Goal: Task Accomplishment & Management: Manage account settings

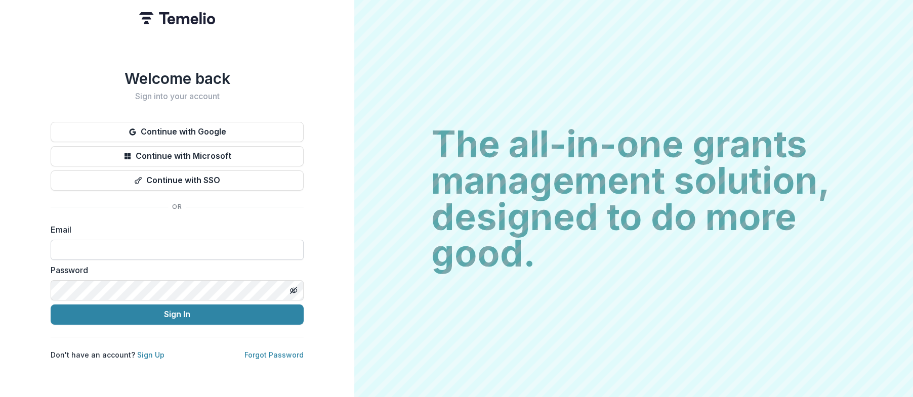
click at [74, 247] on input at bounding box center [177, 250] width 253 height 20
type input "**********"
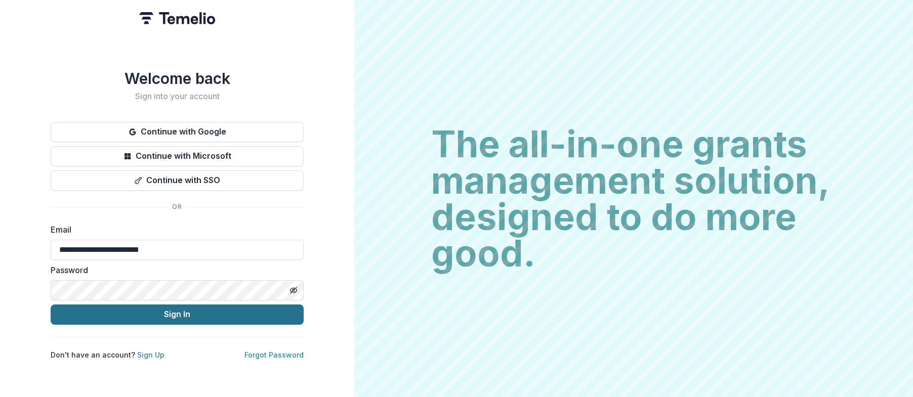
click at [171, 309] on button "Sign In" at bounding box center [177, 315] width 253 height 20
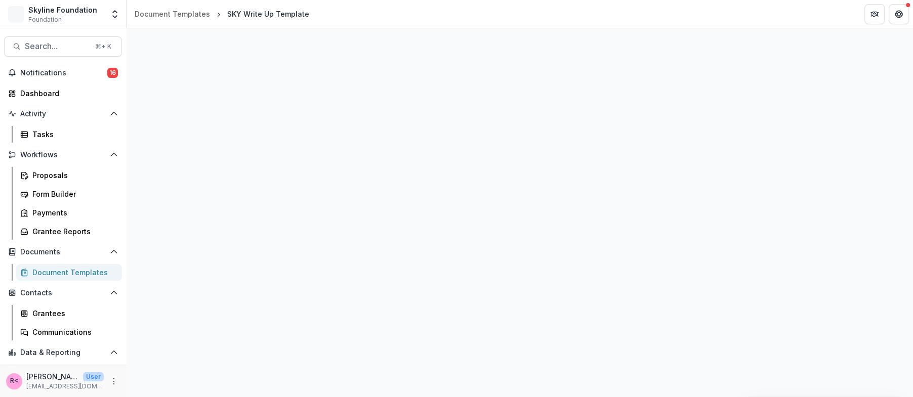
select select "**********"
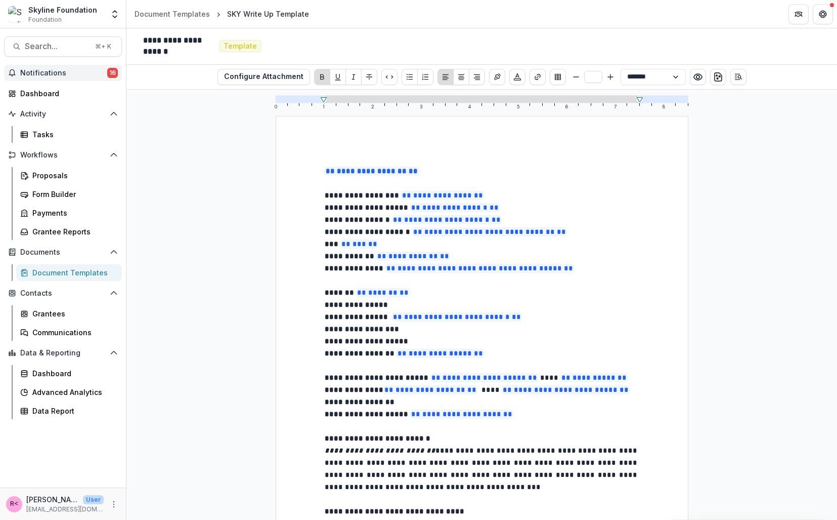
click at [87, 69] on span "Notifications" at bounding box center [63, 73] width 87 height 9
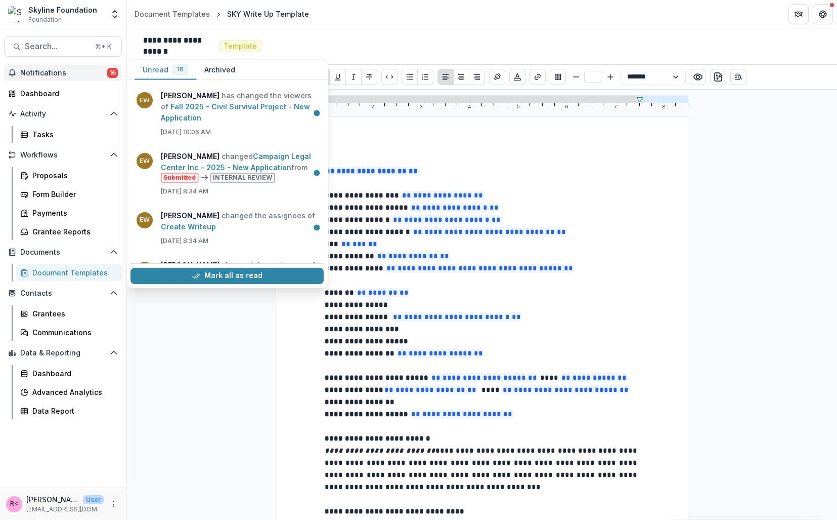
click at [230, 67] on button "Archived" at bounding box center [219, 70] width 47 height 20
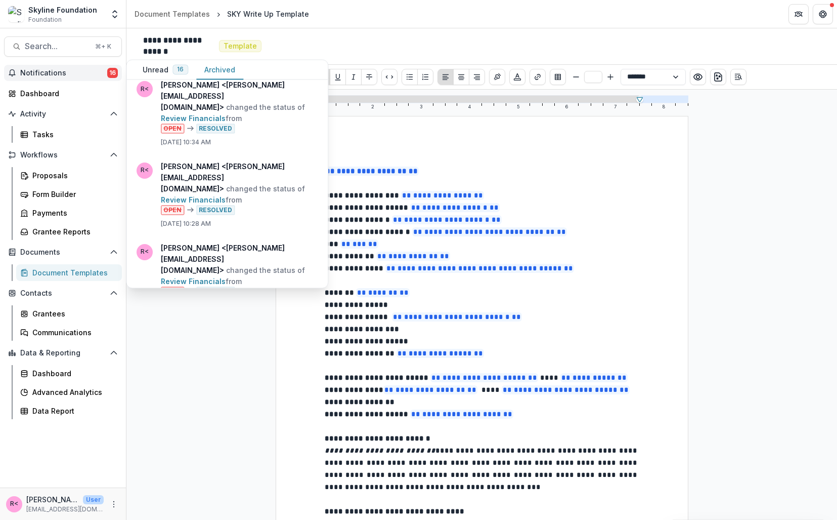
scroll to position [1029, 0]
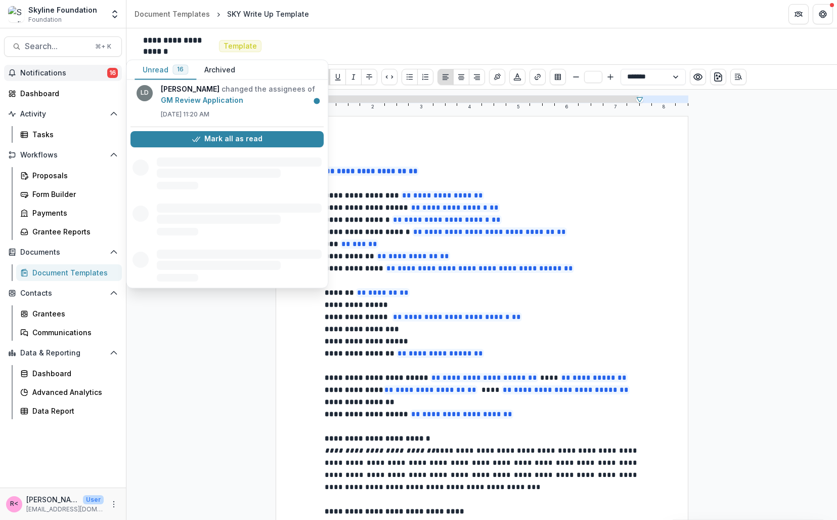
click at [159, 72] on button "Unread 16" at bounding box center [166, 70] width 62 height 20
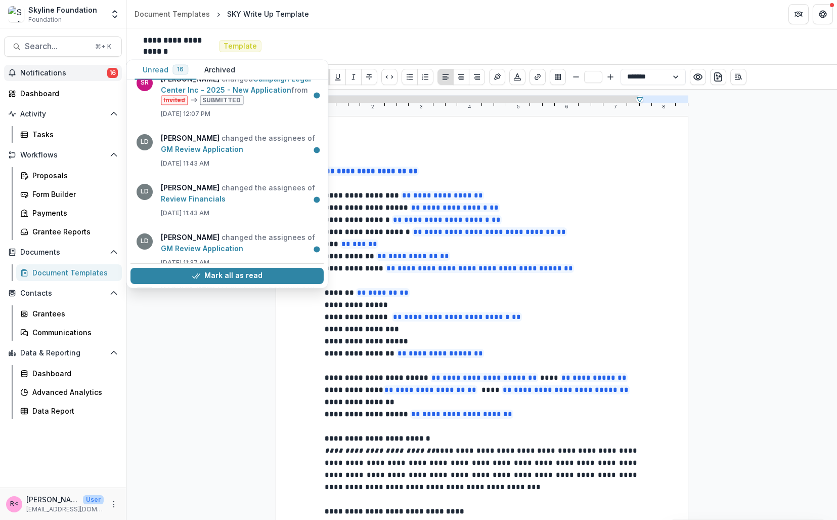
scroll to position [0, 0]
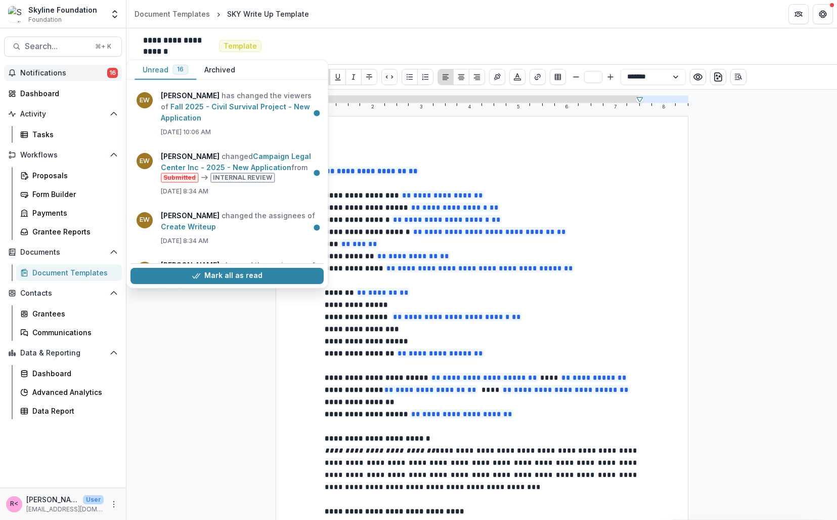
click at [220, 72] on button "Archived" at bounding box center [219, 70] width 47 height 20
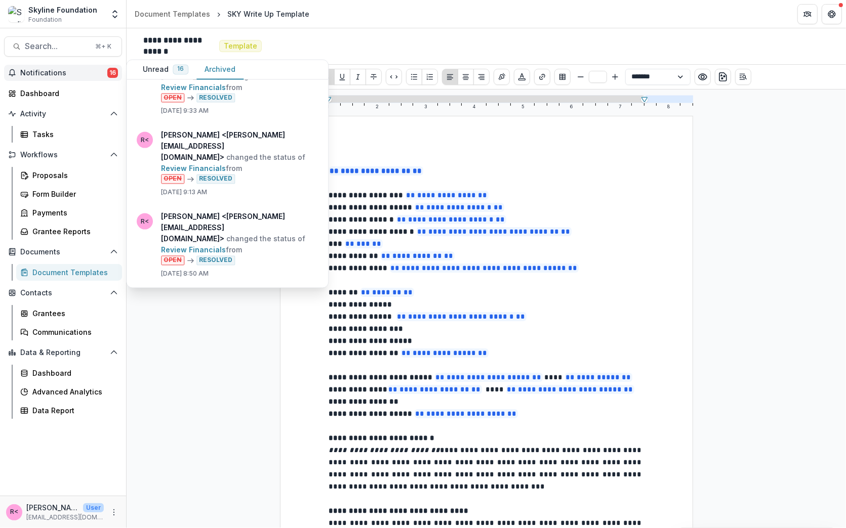
scroll to position [1266, 0]
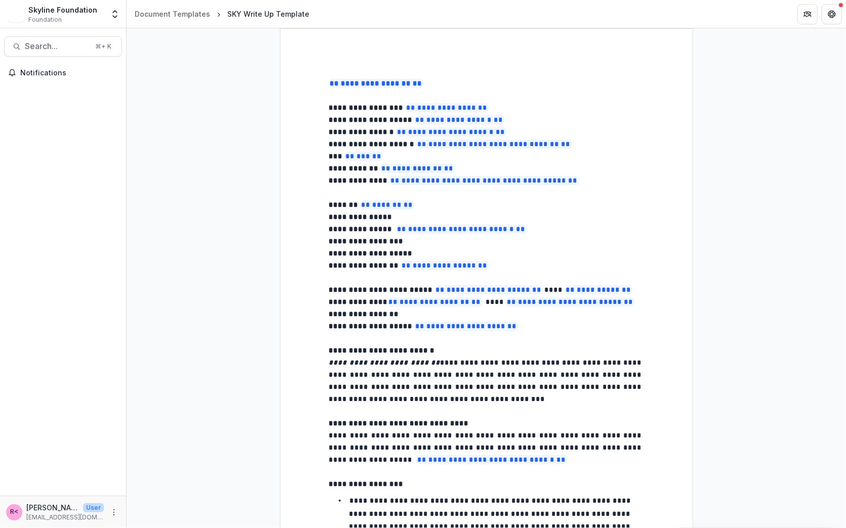
select select "**********"
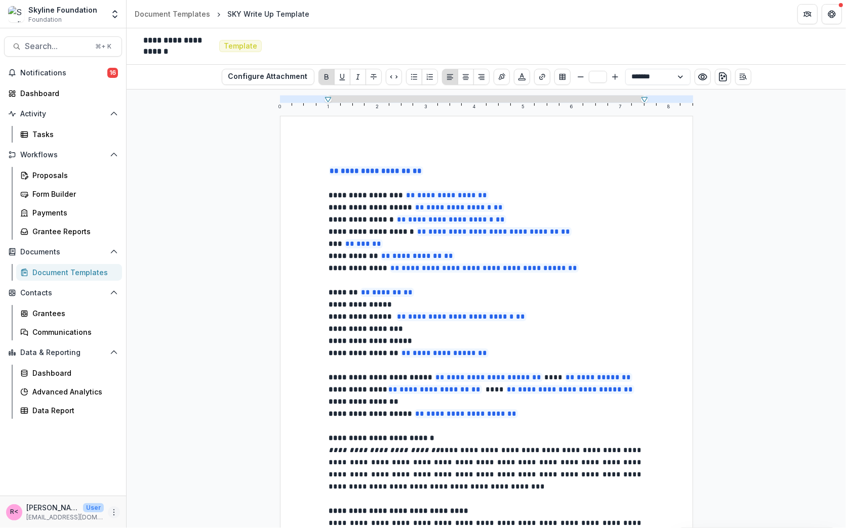
click at [114, 517] on button "More" at bounding box center [114, 513] width 12 height 12
click at [157, 490] on link "User Settings" at bounding box center [181, 490] width 108 height 17
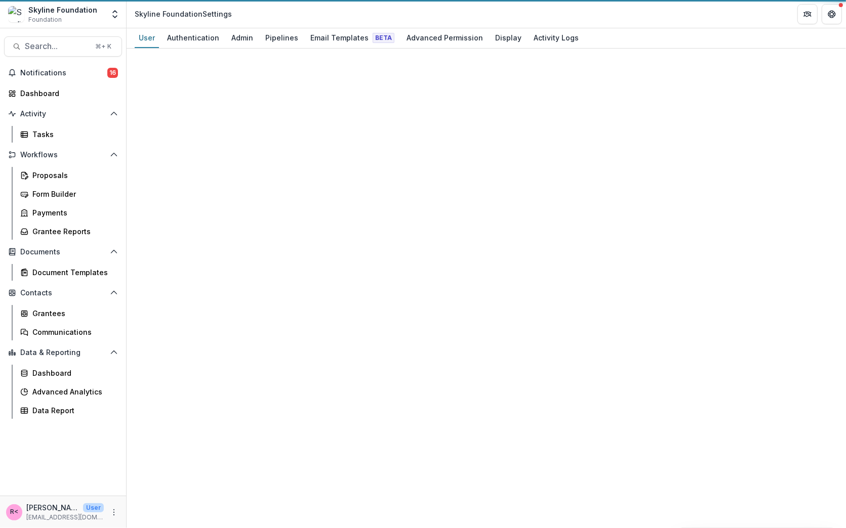
select select "****"
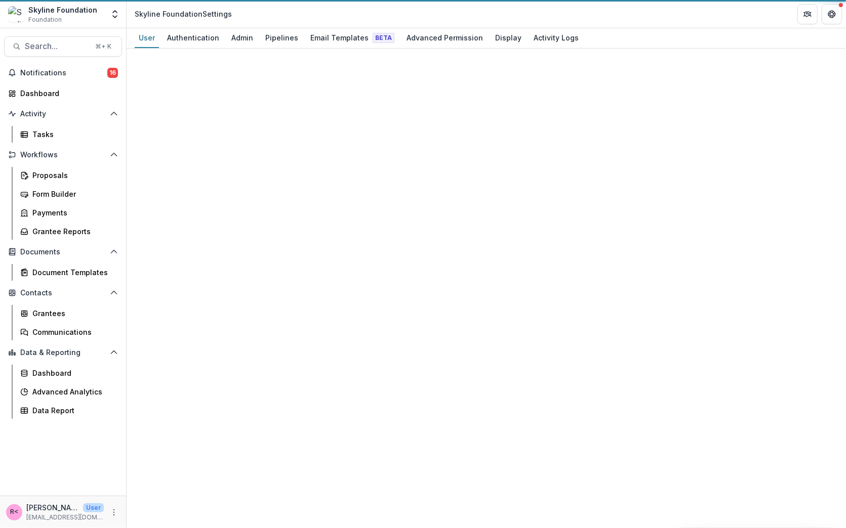
select select "****"
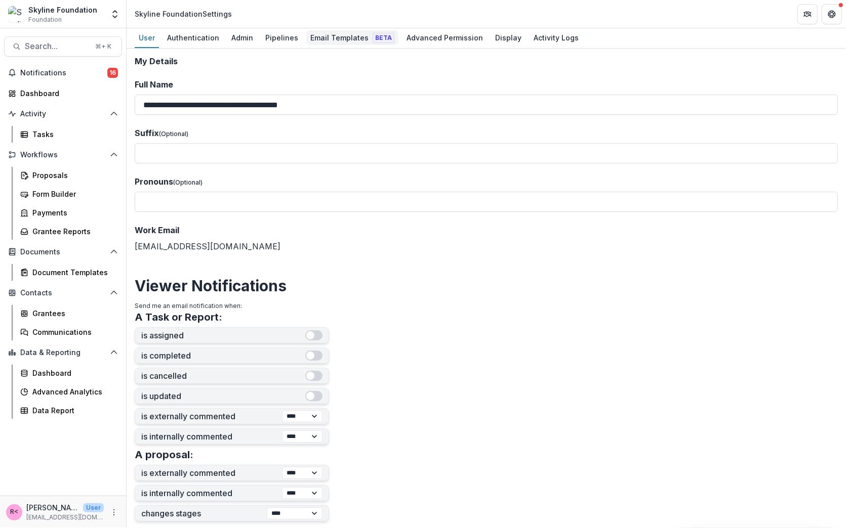
click at [329, 37] on div "Email Templates Beta" at bounding box center [352, 37] width 92 height 15
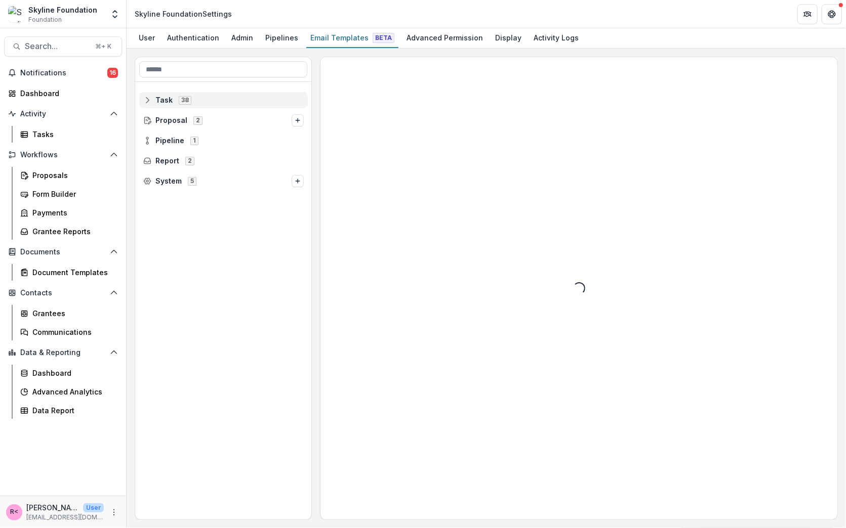
click at [160, 98] on span "Task" at bounding box center [163, 100] width 17 height 9
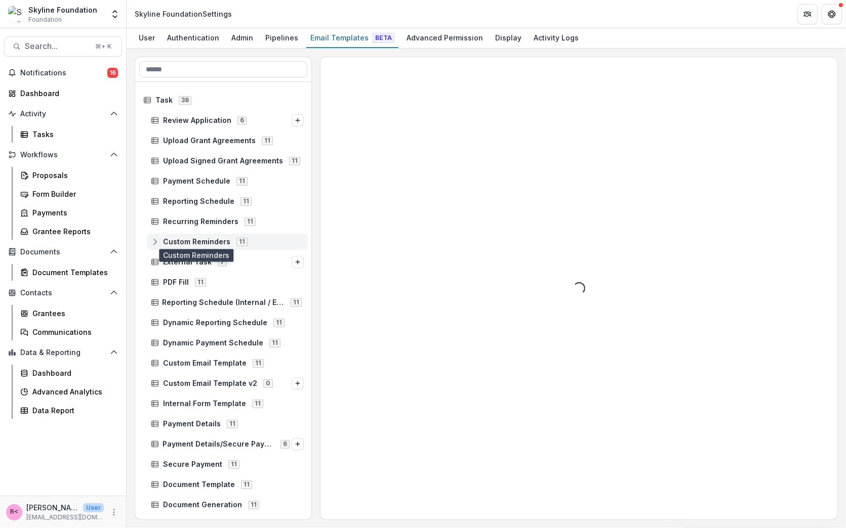
click at [177, 238] on span "Custom Reminders" at bounding box center [196, 242] width 67 height 9
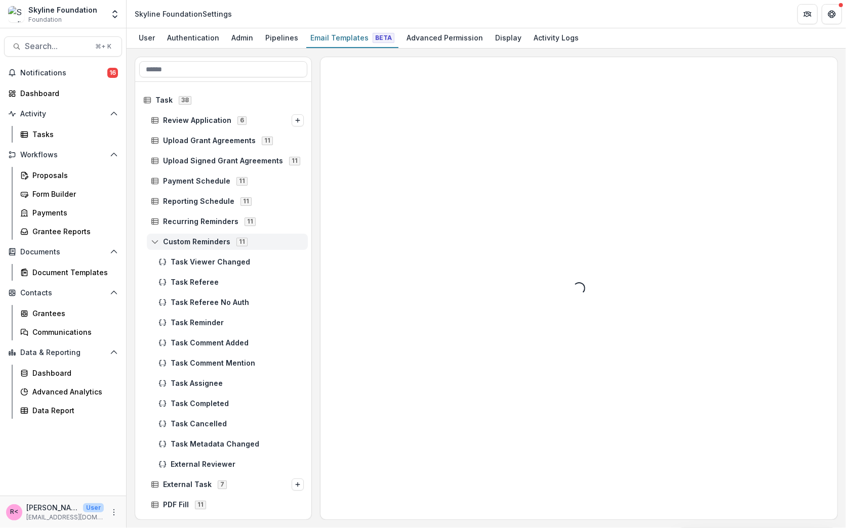
click at [155, 243] on icon at bounding box center [155, 242] width 8 height 8
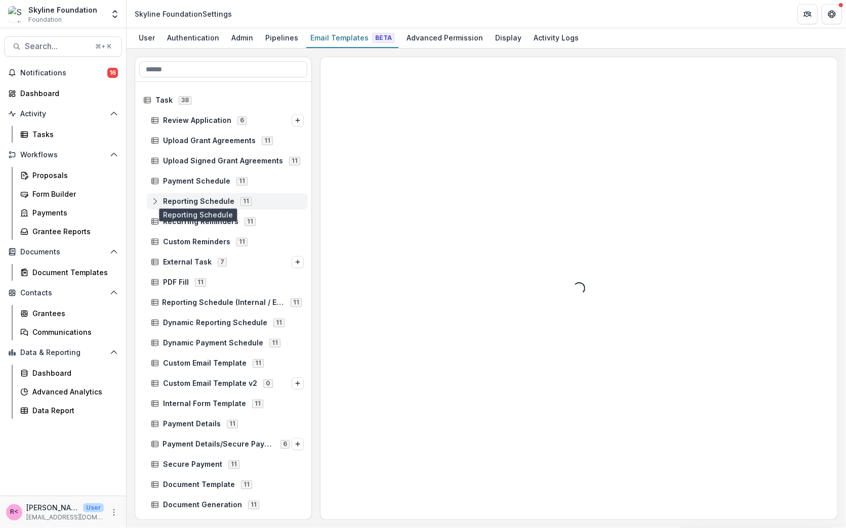
click at [192, 198] on span "Reporting Schedule" at bounding box center [198, 201] width 71 height 9
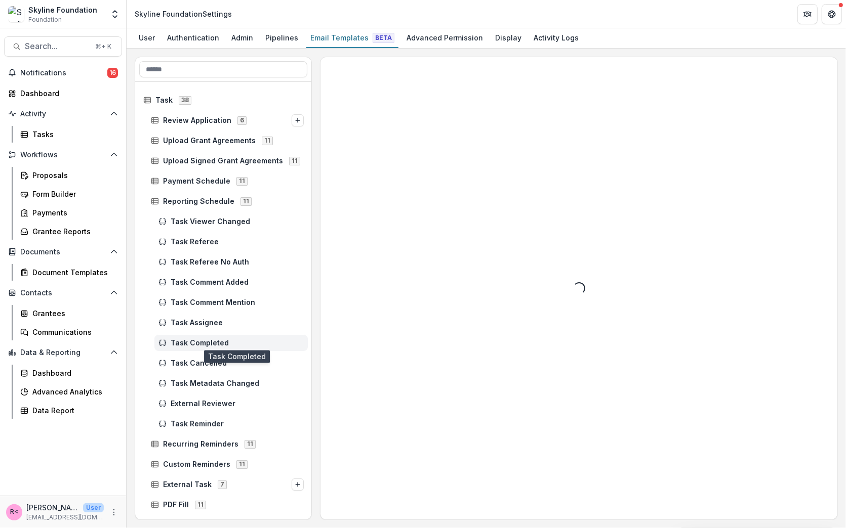
click at [192, 345] on span "Task Completed" at bounding box center [237, 343] width 133 height 9
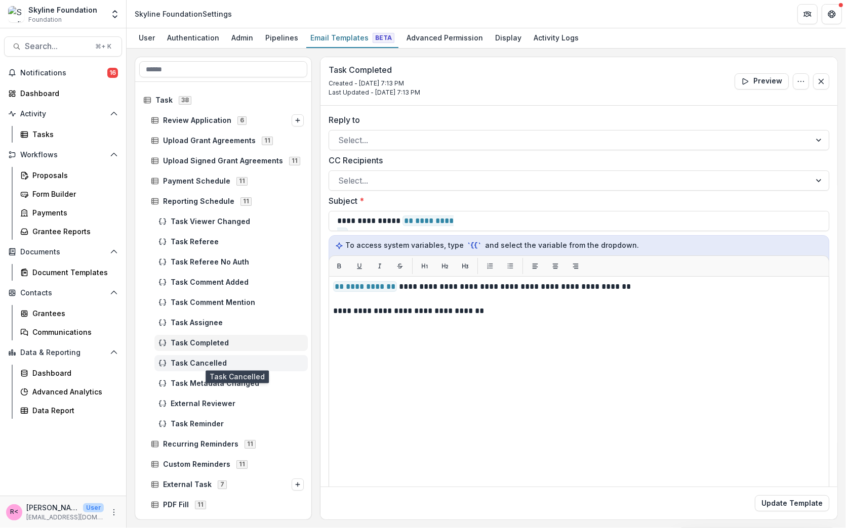
click at [196, 366] on span "Task Cancelled" at bounding box center [237, 363] width 133 height 9
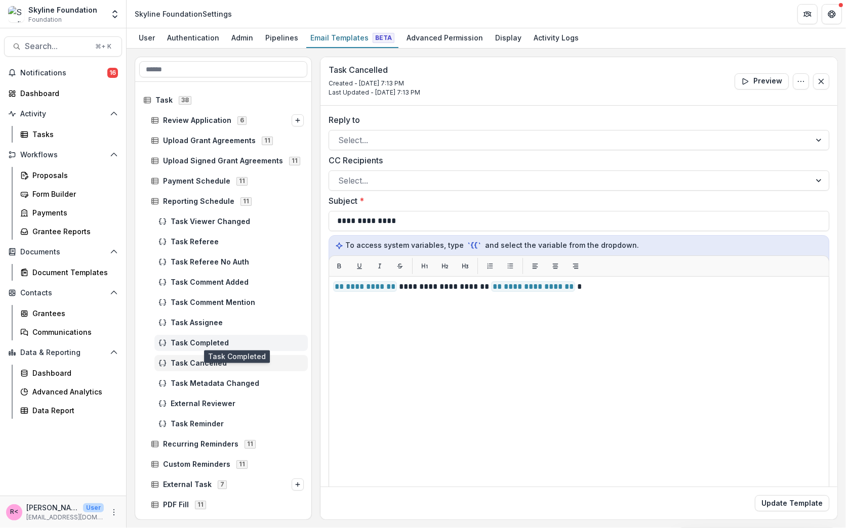
click at [198, 344] on span "Task Completed" at bounding box center [237, 343] width 133 height 9
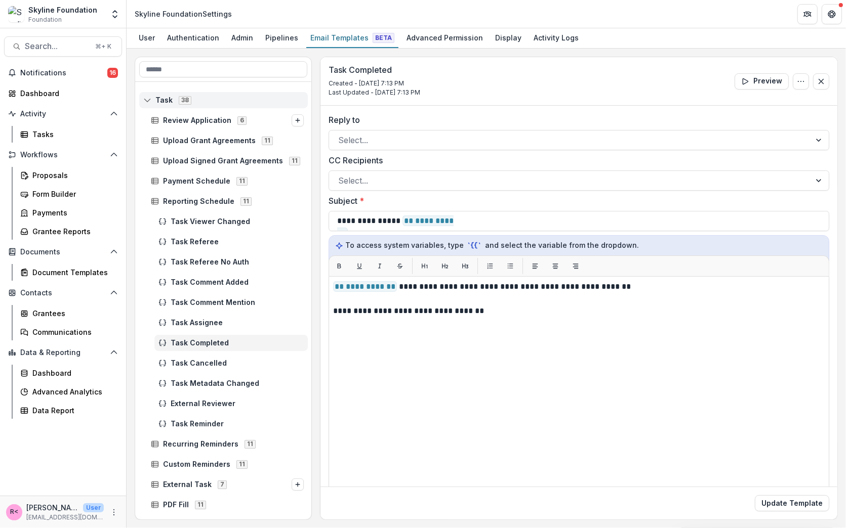
click at [148, 100] on icon at bounding box center [147, 100] width 8 height 8
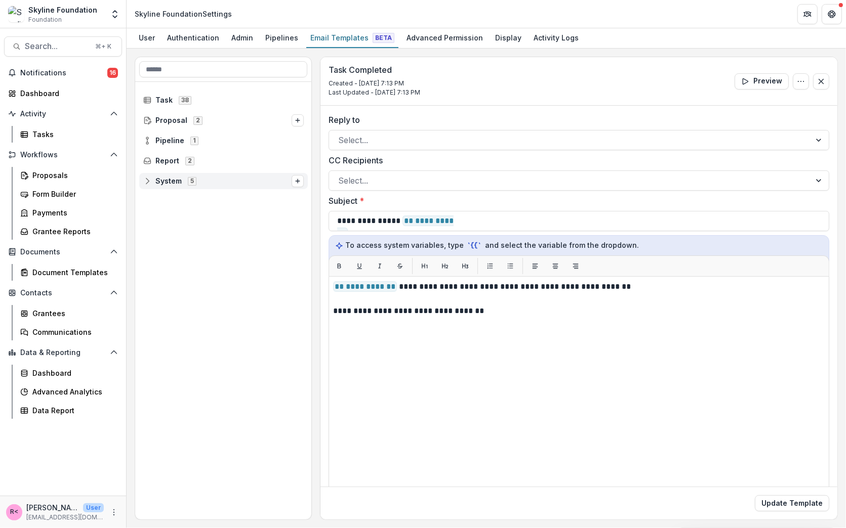
click at [161, 185] on div "System 5" at bounding box center [223, 181] width 168 height 16
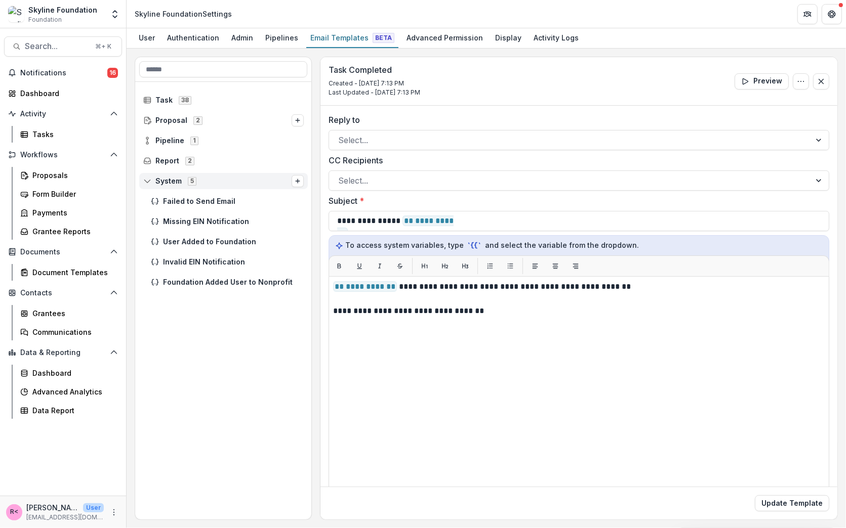
click at [148, 178] on icon at bounding box center [147, 181] width 7 height 6
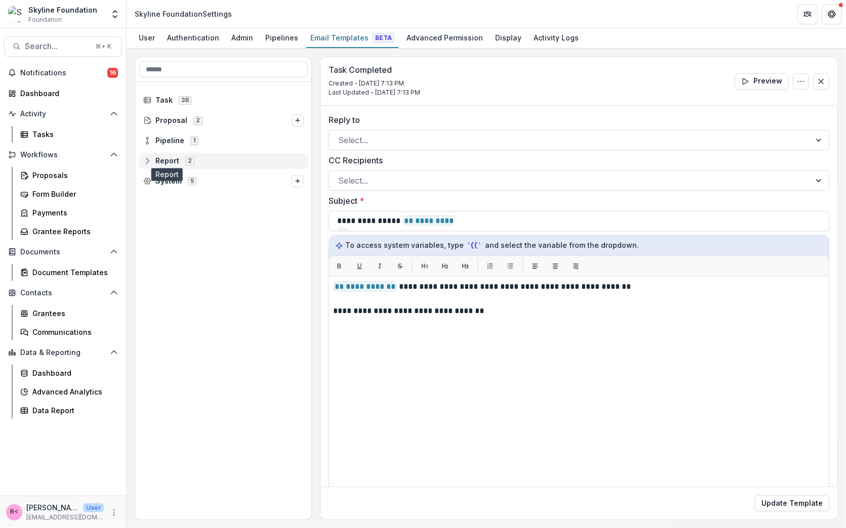
click at [160, 158] on span "Report" at bounding box center [167, 161] width 24 height 9
click at [175, 181] on span "Progress Report" at bounding box center [192, 181] width 58 height 9
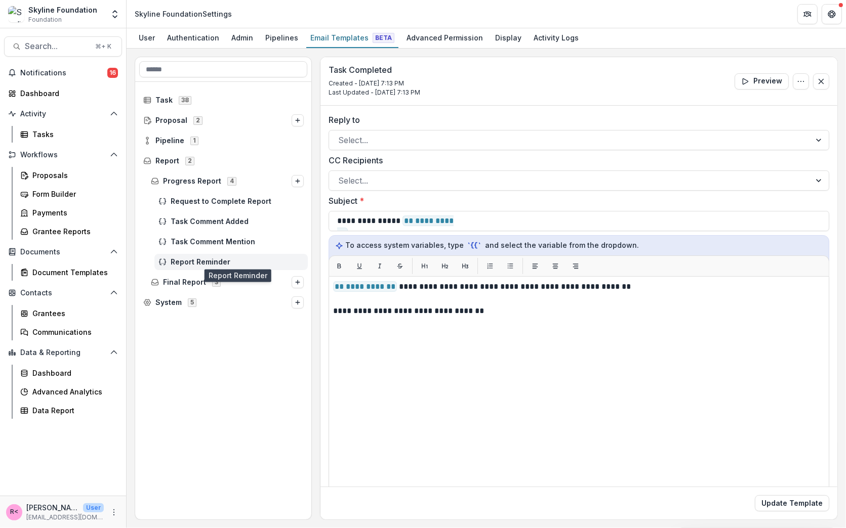
click at [181, 259] on span "Report Reminder" at bounding box center [237, 262] width 133 height 9
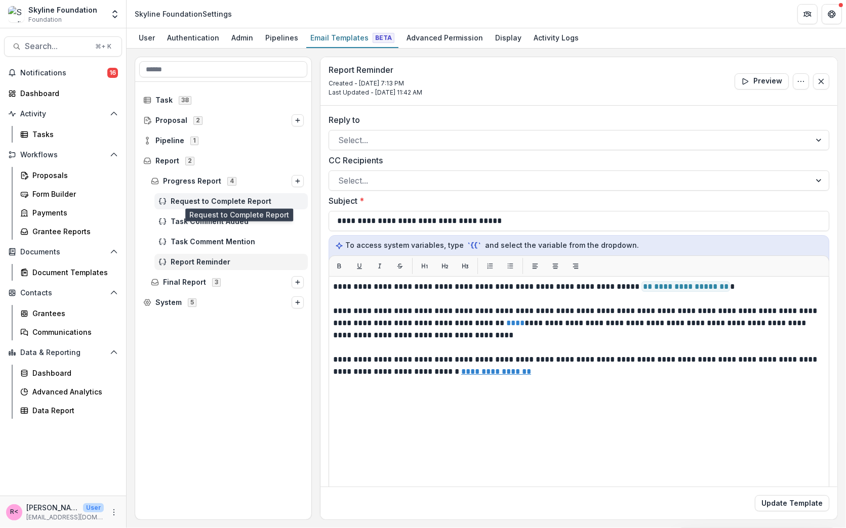
click at [202, 198] on span "Request to Complete Report" at bounding box center [237, 201] width 133 height 9
click at [215, 262] on span "Report Reminder" at bounding box center [237, 262] width 133 height 9
click at [798, 73] on button "Options" at bounding box center [800, 81] width 16 height 16
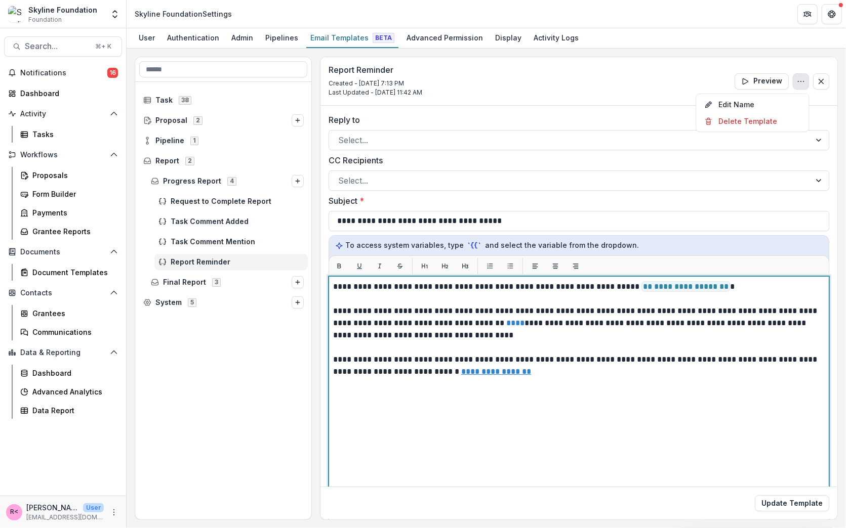
click at [580, 445] on div "**********" at bounding box center [578, 403] width 491 height 244
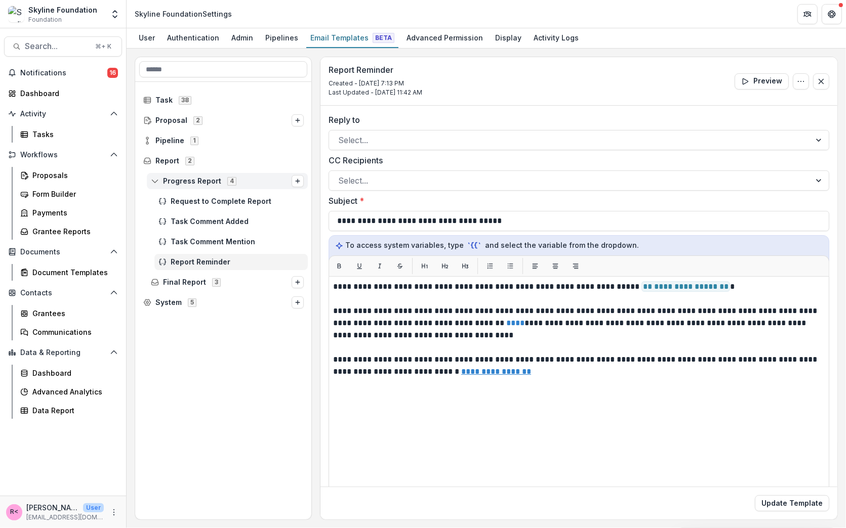
click at [156, 180] on icon at bounding box center [155, 181] width 8 height 8
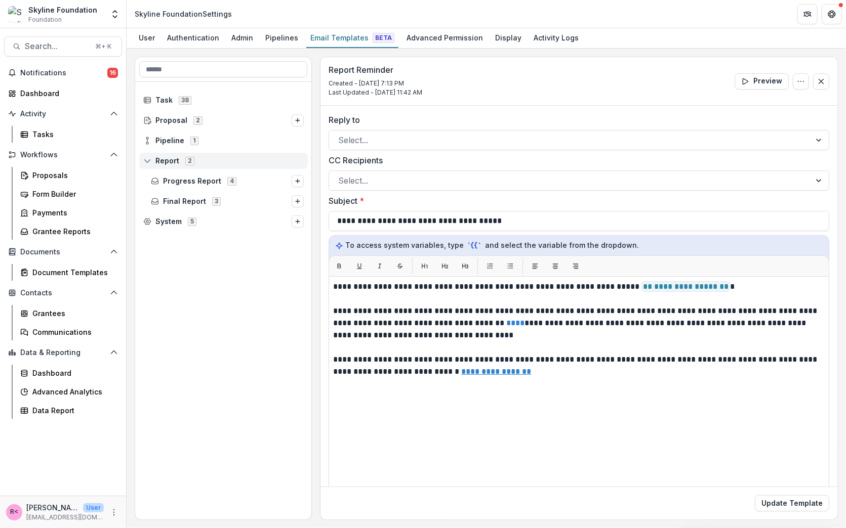
click at [166, 165] on div "Report 2" at bounding box center [223, 161] width 168 height 16
click at [168, 103] on span "Task" at bounding box center [163, 100] width 17 height 9
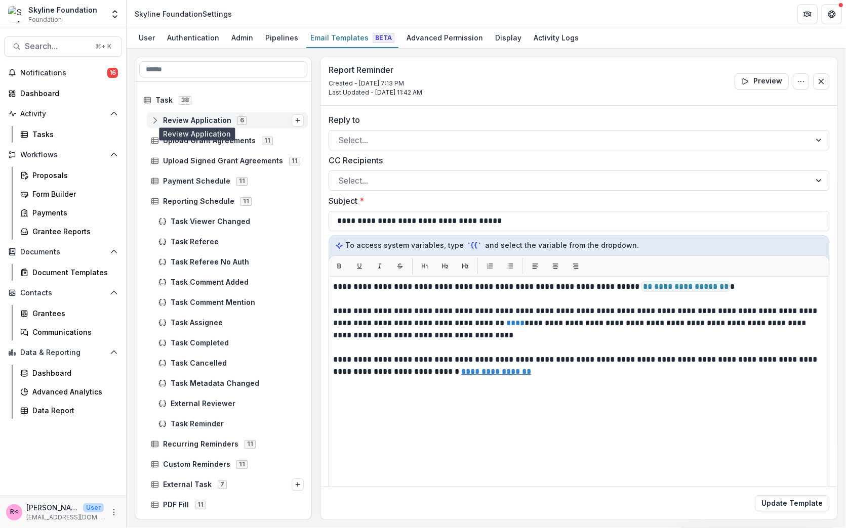
click at [199, 119] on span "Review Application" at bounding box center [197, 120] width 68 height 9
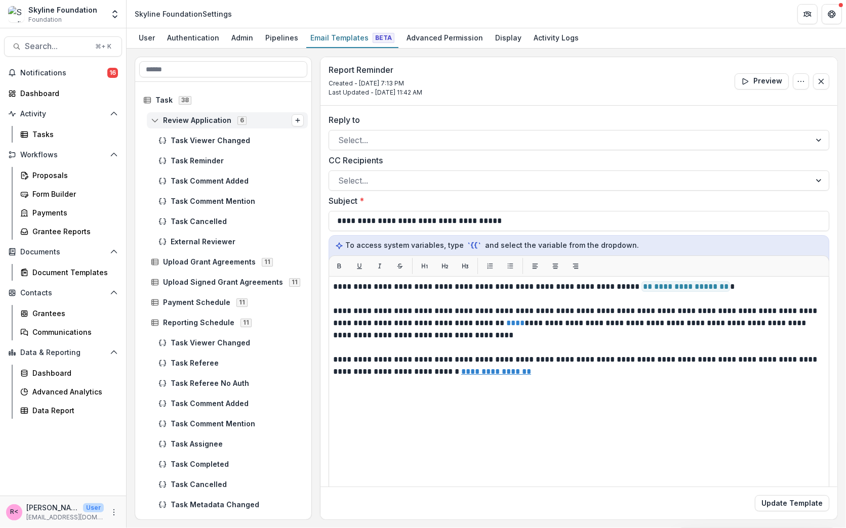
click at [156, 119] on icon at bounding box center [155, 120] width 8 height 8
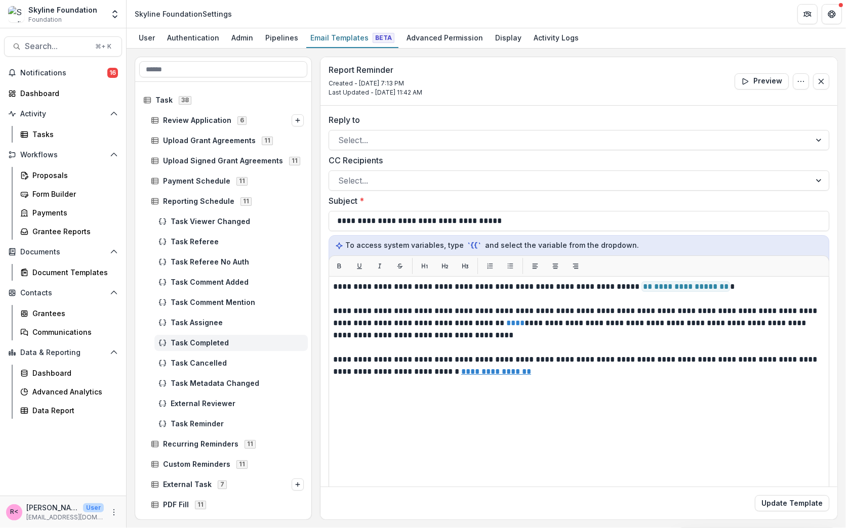
scroll to position [22, 0]
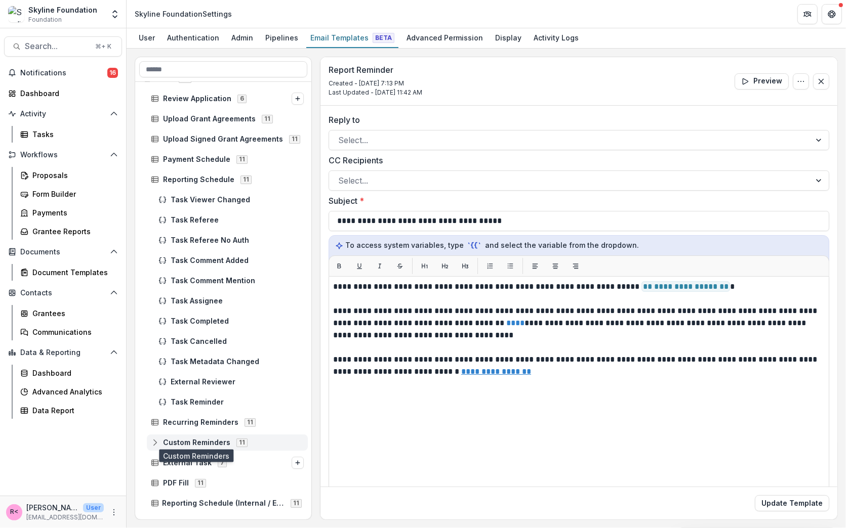
click at [181, 444] on span "Custom Reminders" at bounding box center [196, 443] width 67 height 9
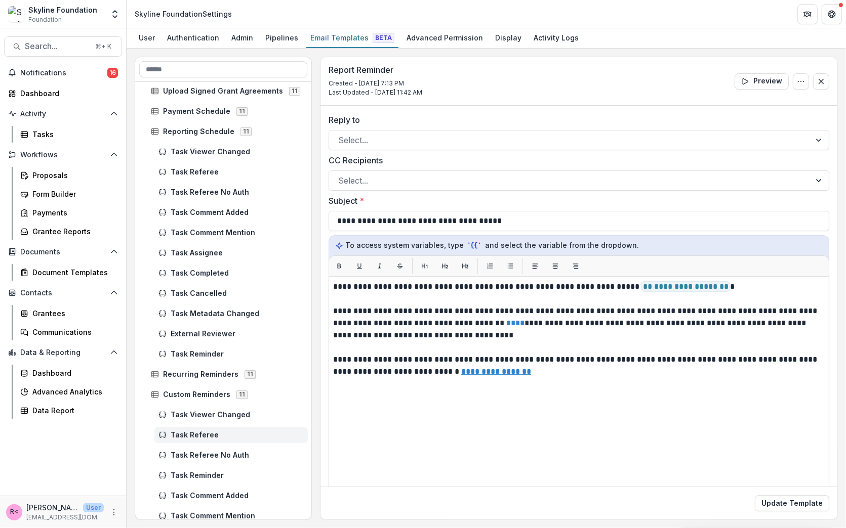
click at [182, 437] on span "Task Referee" at bounding box center [237, 435] width 133 height 9
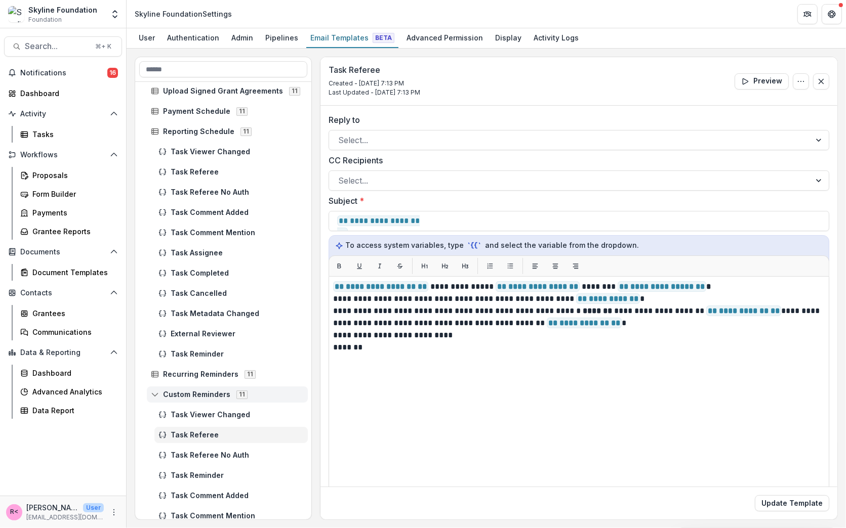
click at [153, 394] on line at bounding box center [155, 394] width 7 height 0
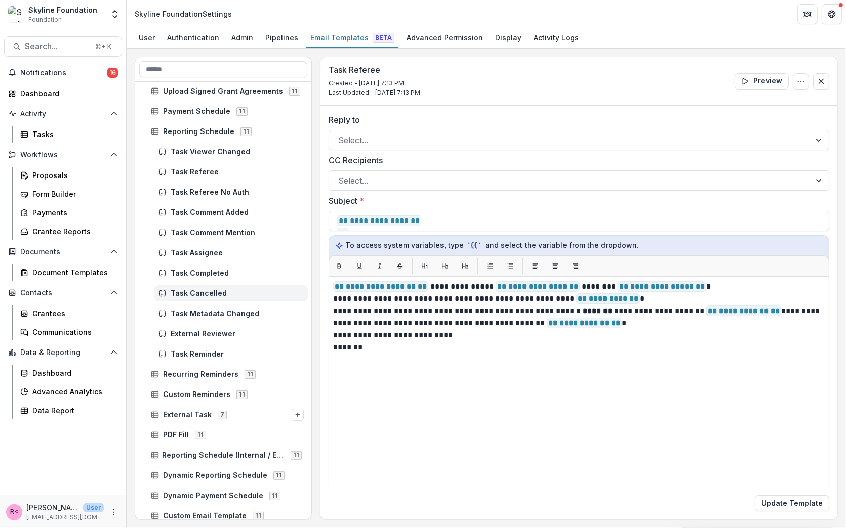
click at [204, 296] on span "Task Cancelled" at bounding box center [237, 293] width 133 height 9
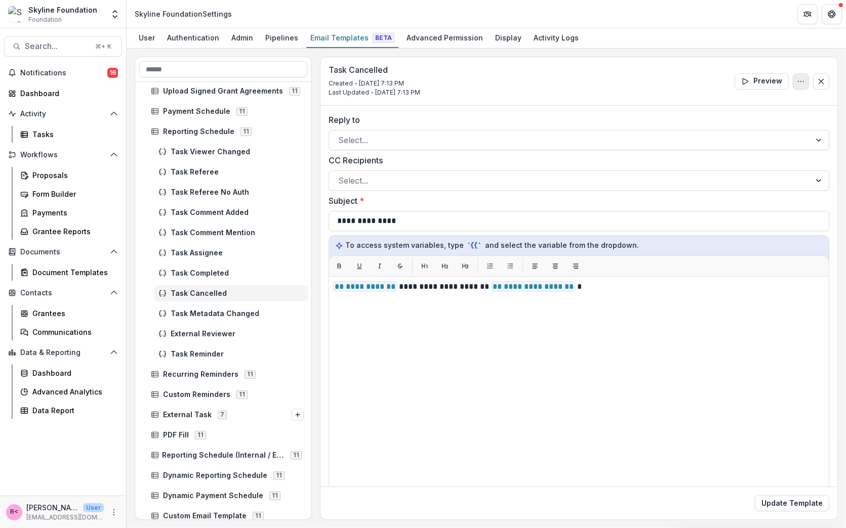
click at [800, 81] on icon "Options" at bounding box center [800, 81] width 8 height 8
click at [769, 118] on button "Delete Template" at bounding box center [752, 121] width 108 height 17
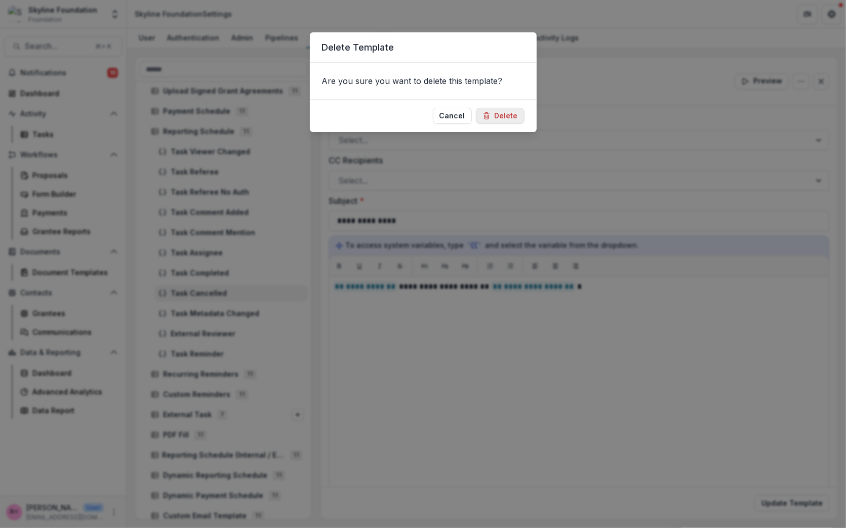
click at [509, 118] on button "Delete" at bounding box center [500, 116] width 49 height 16
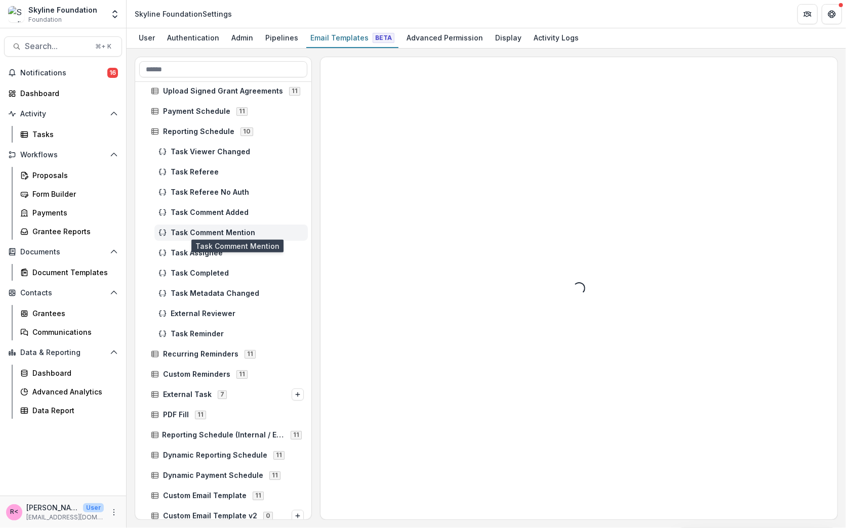
click at [234, 230] on span "Task Comment Mention" at bounding box center [237, 233] width 133 height 9
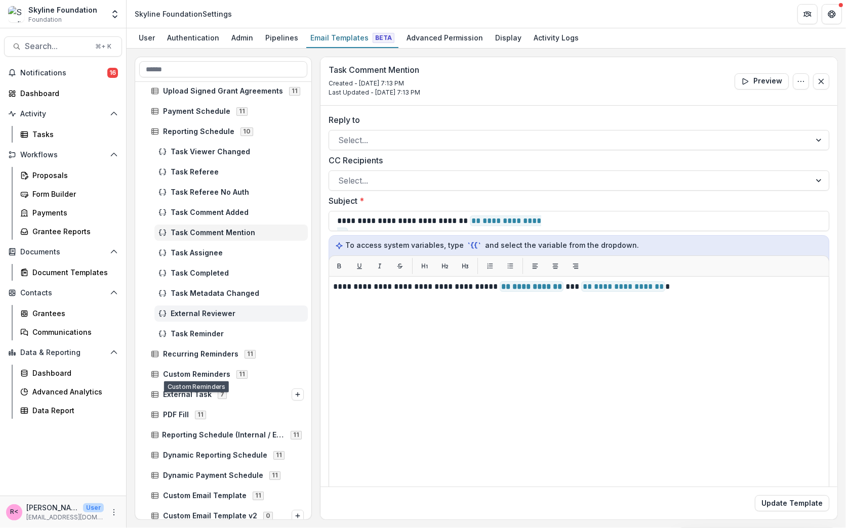
click at [206, 312] on span "External Reviewer" at bounding box center [237, 314] width 133 height 9
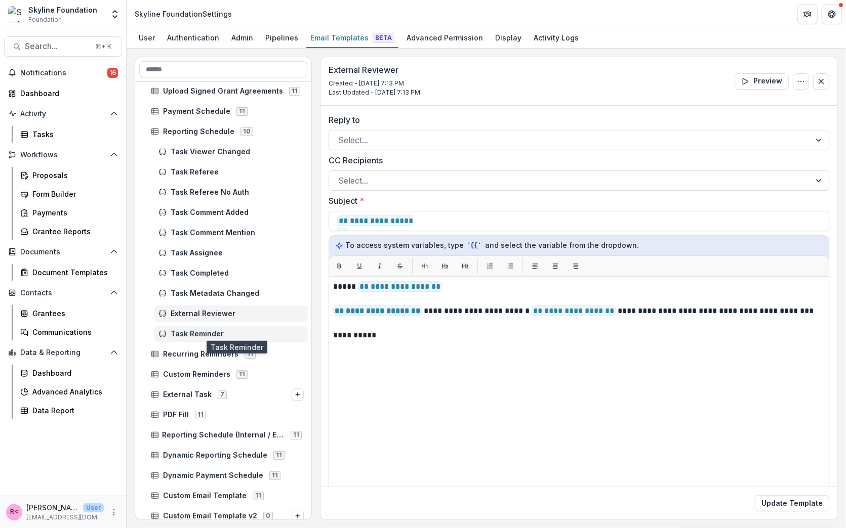
click at [201, 330] on span "Task Reminder" at bounding box center [237, 334] width 133 height 9
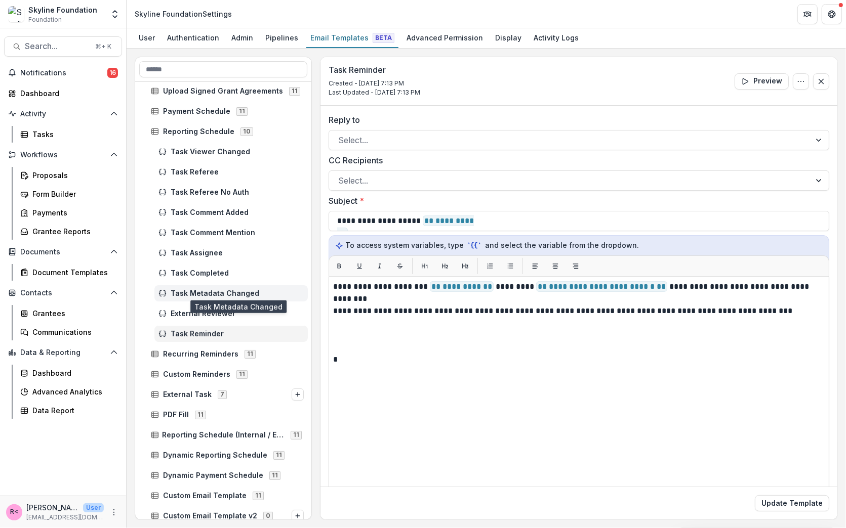
click at [202, 292] on span "Task Metadata Changed" at bounding box center [237, 293] width 133 height 9
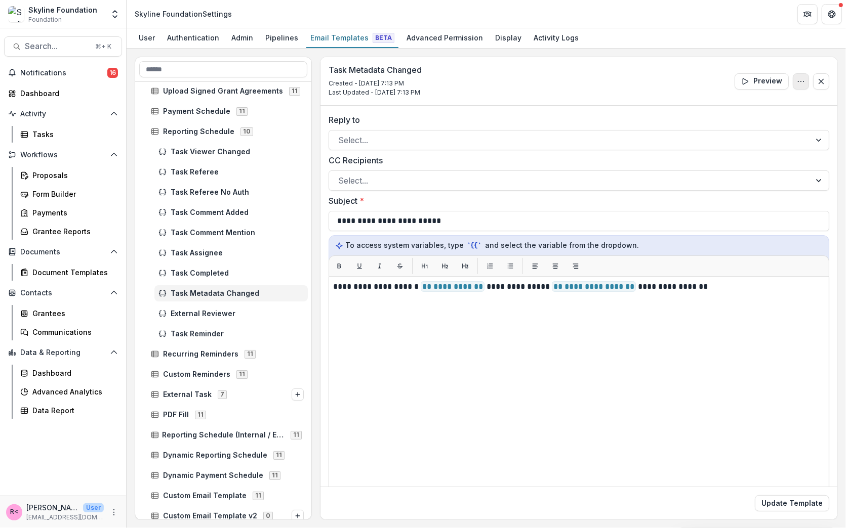
click at [799, 74] on button "Options" at bounding box center [800, 81] width 16 height 16
click at [732, 122] on button "Delete Template" at bounding box center [752, 121] width 108 height 17
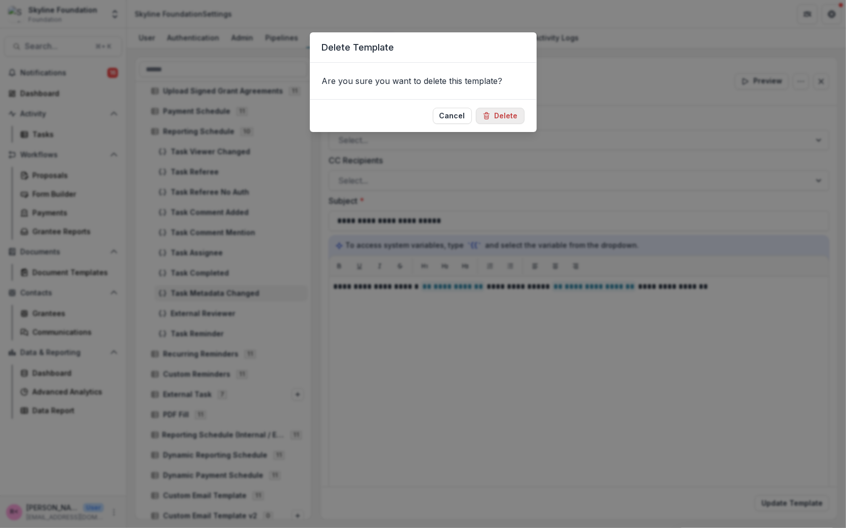
click at [506, 120] on button "Delete" at bounding box center [500, 116] width 49 height 16
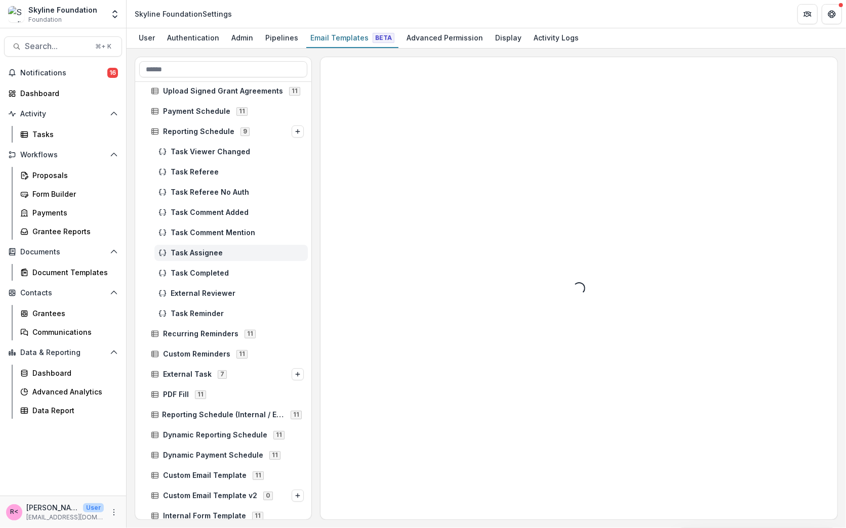
click at [228, 249] on span "Task Assignee" at bounding box center [237, 253] width 133 height 9
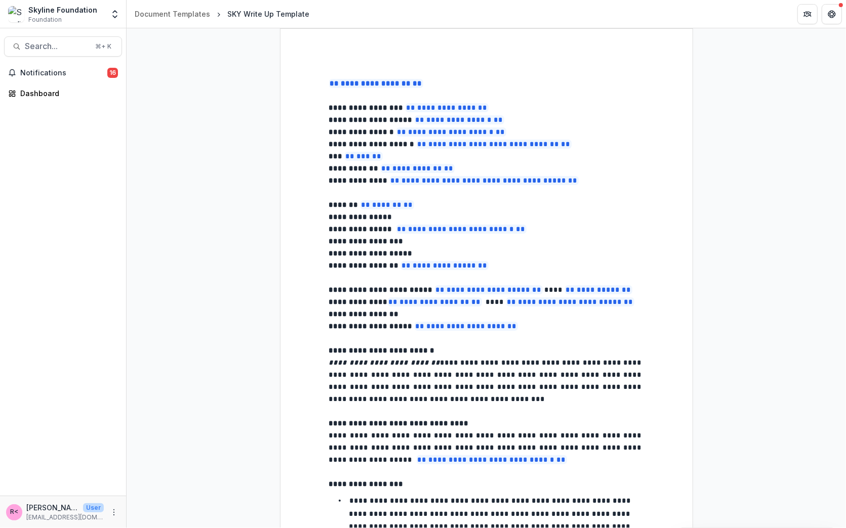
select select "**********"
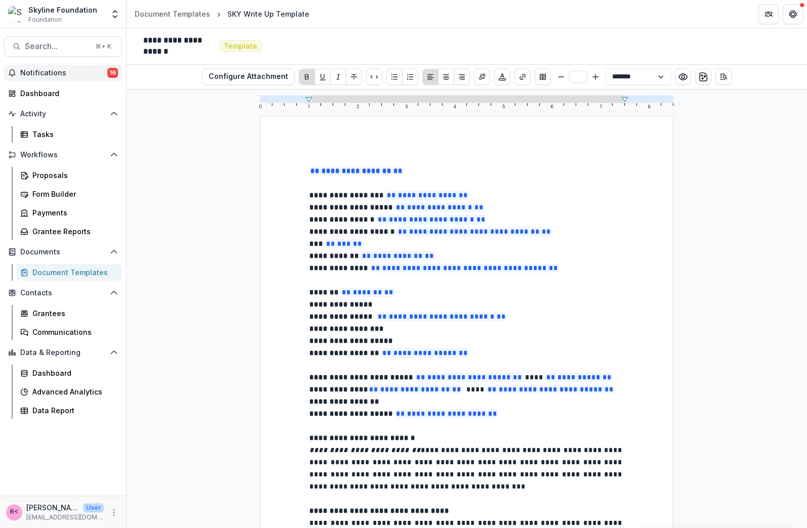
click at [61, 73] on span "Notifications" at bounding box center [63, 73] width 87 height 9
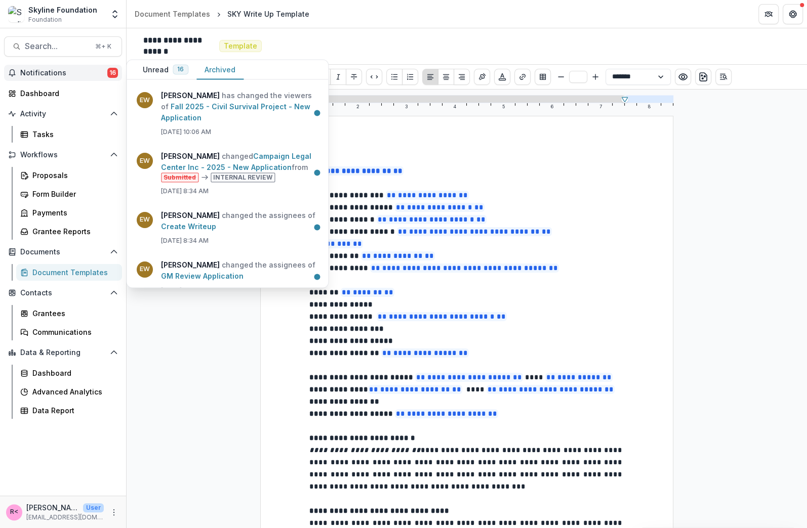
click at [213, 70] on button "Archived" at bounding box center [219, 70] width 47 height 20
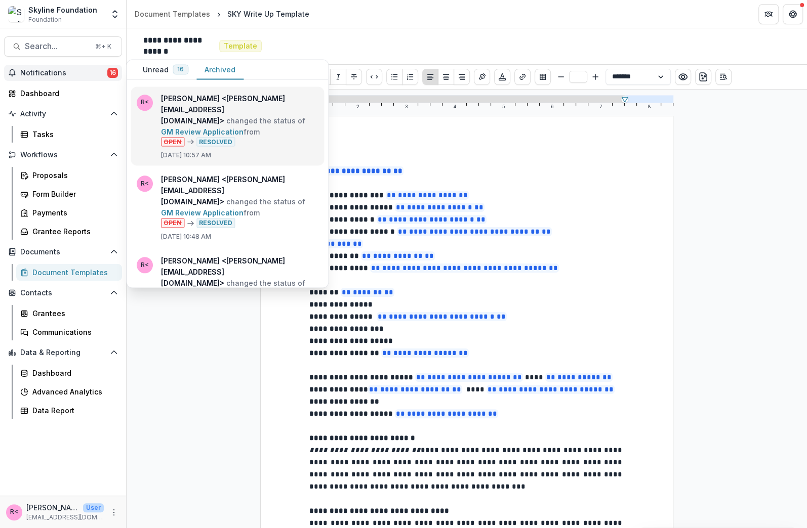
scroll to position [822, 0]
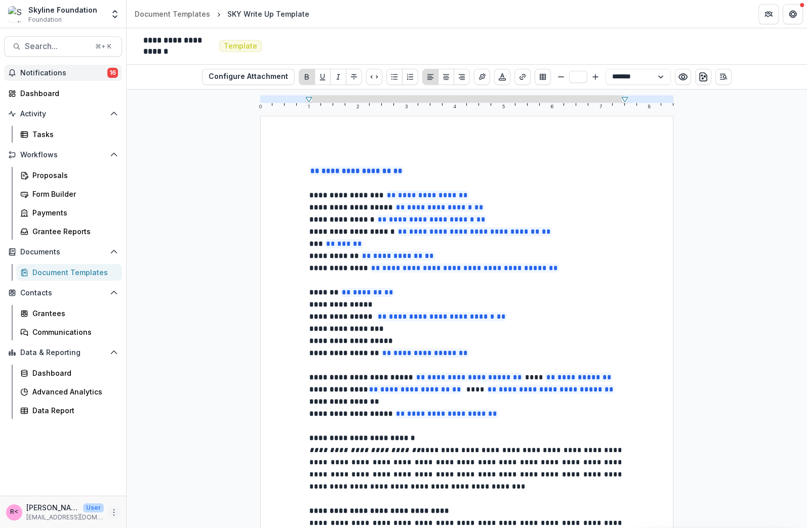
click at [111, 515] on icon "More" at bounding box center [114, 513] width 8 height 8
click at [146, 494] on link "User Settings" at bounding box center [181, 490] width 108 height 17
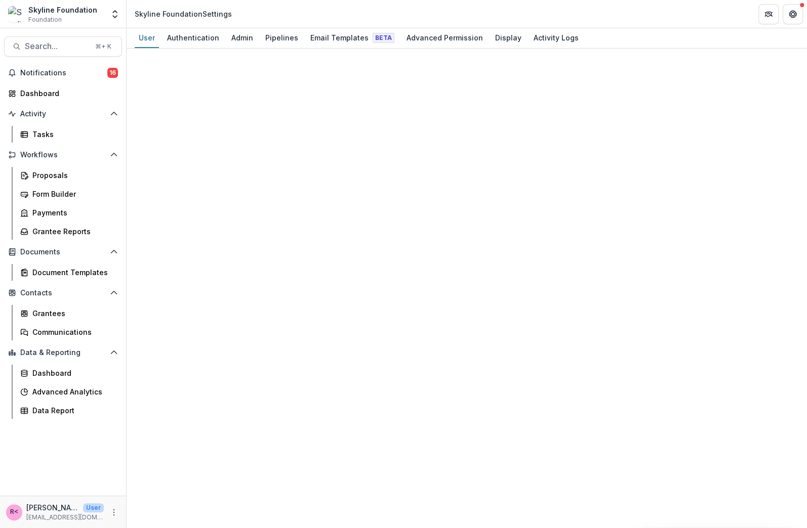
select select "****"
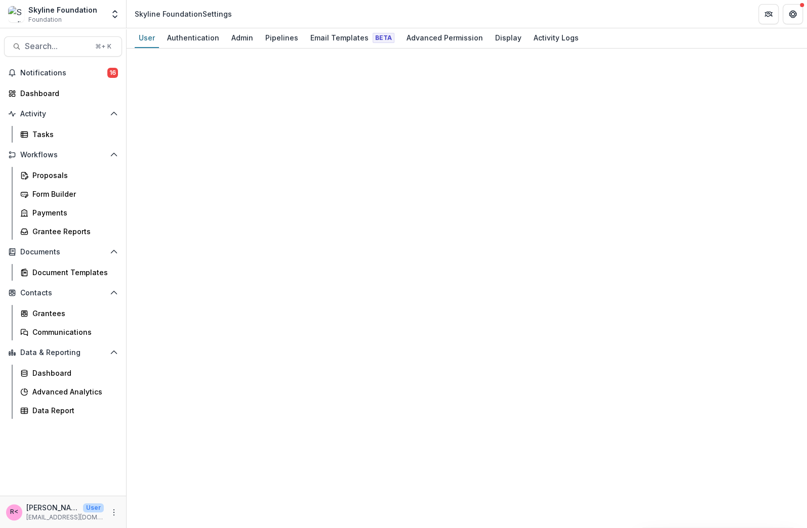
select select "****"
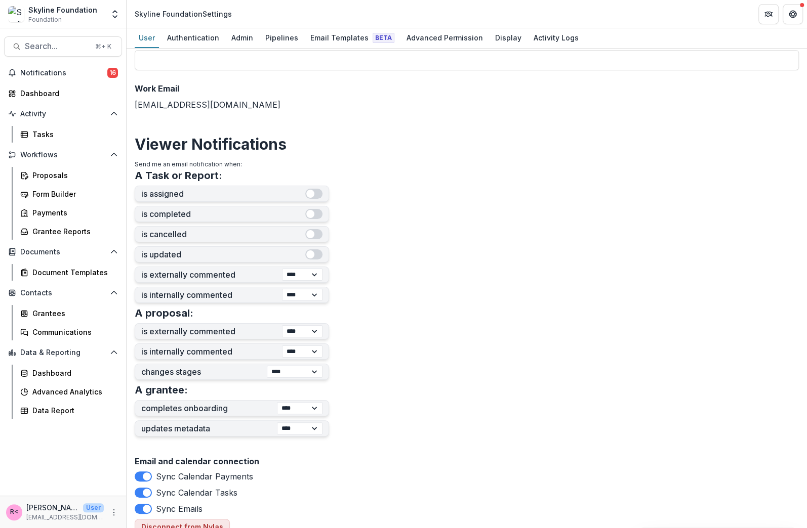
scroll to position [145, 0]
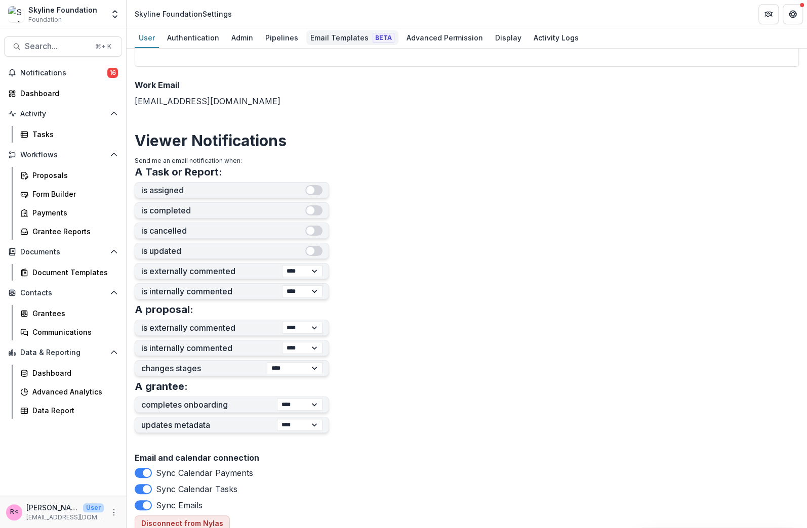
click at [334, 39] on div "Email Templates Beta" at bounding box center [352, 37] width 92 height 15
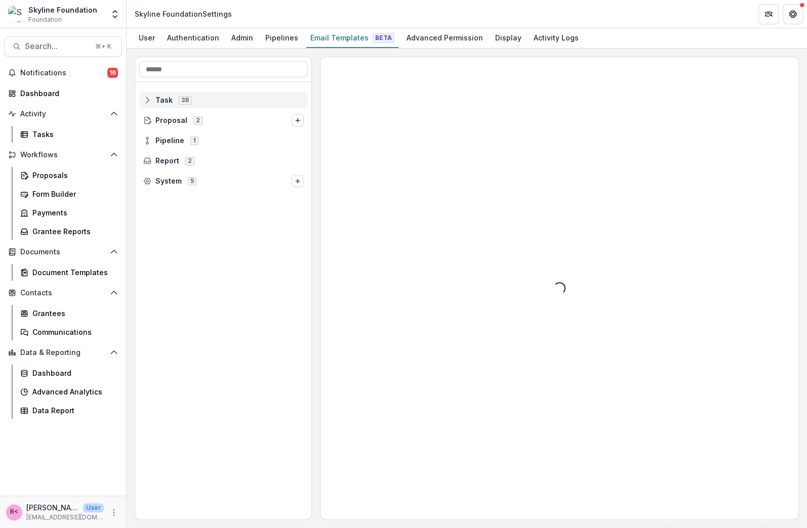
click at [146, 99] on icon at bounding box center [147, 100] width 8 height 8
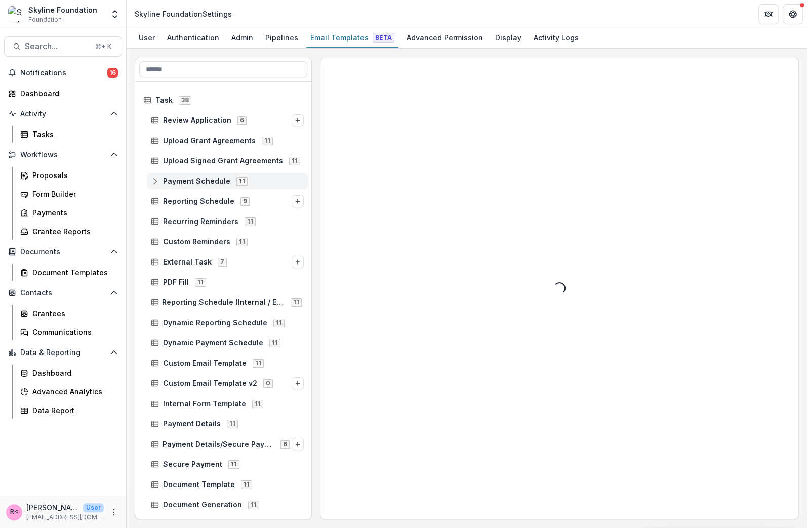
click at [156, 181] on icon at bounding box center [155, 181] width 8 height 8
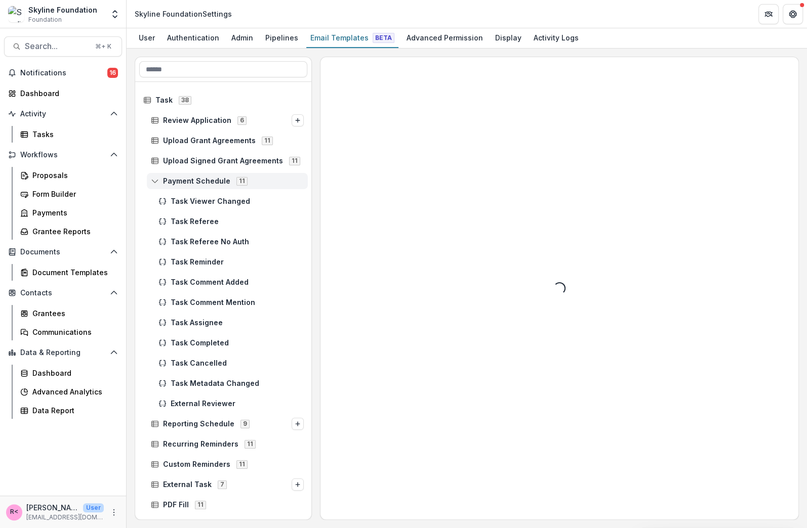
click at [152, 182] on line at bounding box center [155, 182] width 7 height 0
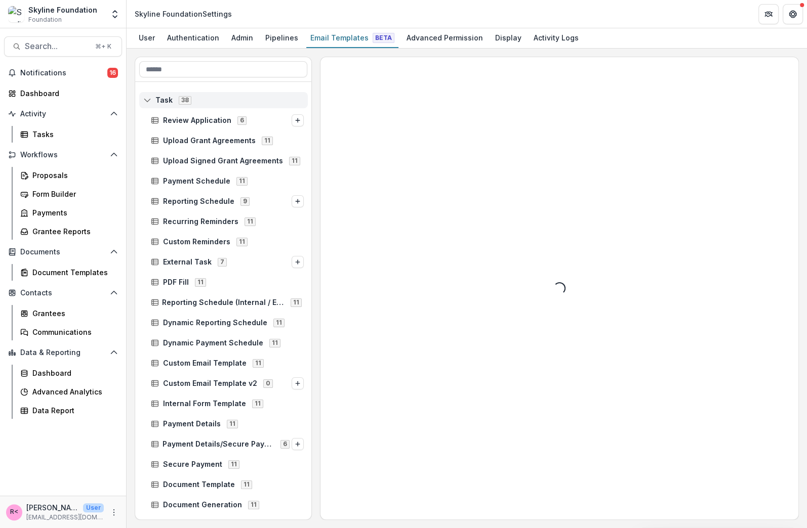
click at [147, 100] on icon at bounding box center [147, 100] width 8 height 8
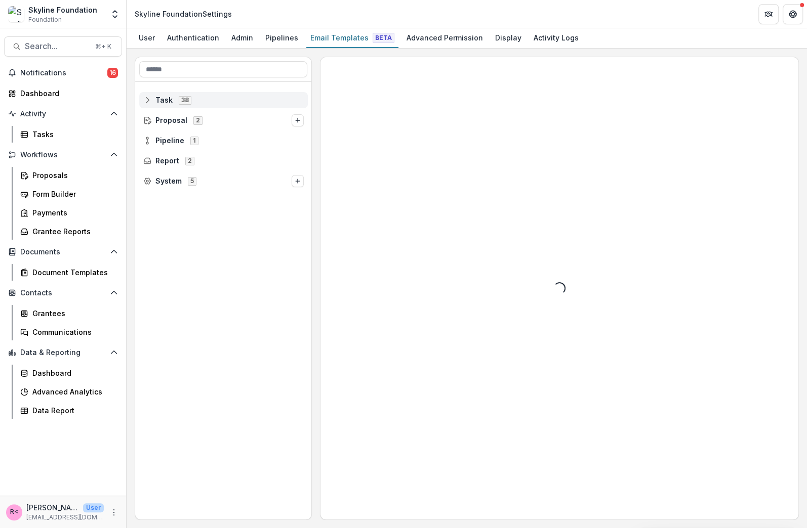
click at [149, 101] on line at bounding box center [147, 101] width 7 height 0
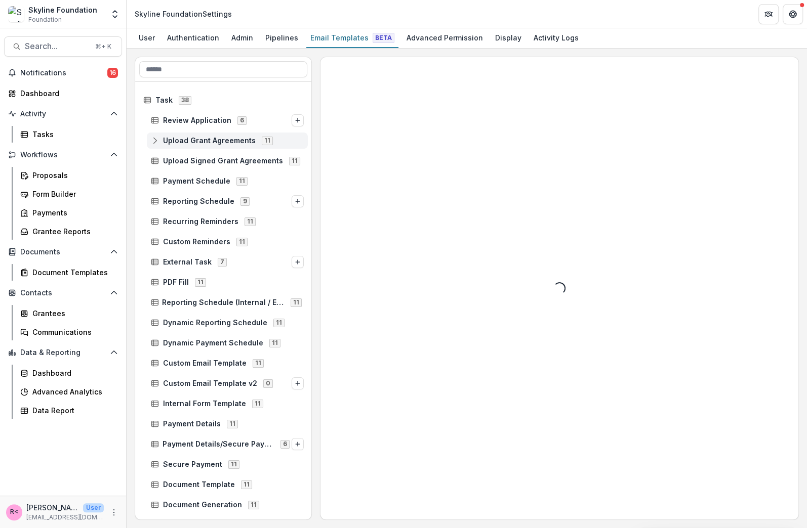
click at [157, 140] on rect at bounding box center [155, 141] width 7 height 6
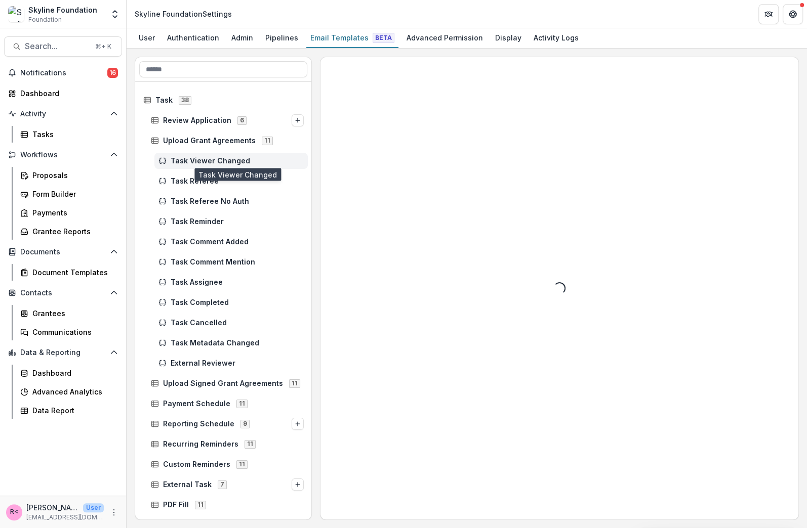
click at [202, 163] on span "Task Viewer Changed" at bounding box center [237, 161] width 133 height 9
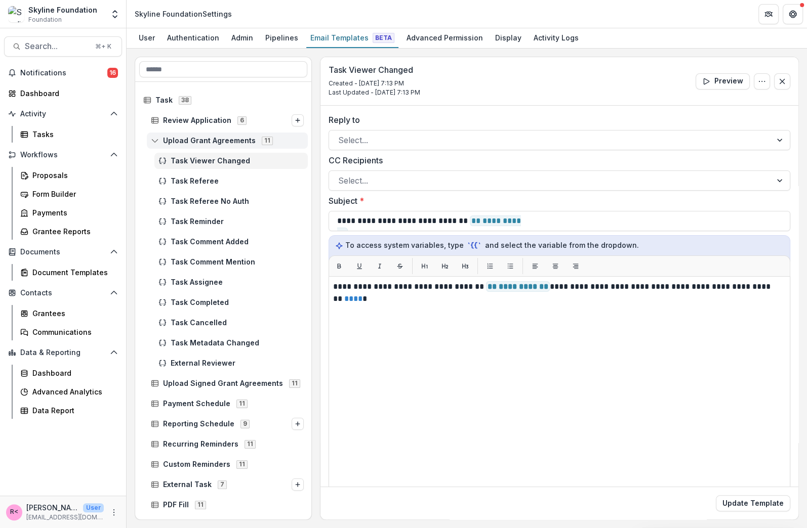
click at [155, 140] on icon at bounding box center [155, 141] width 8 height 8
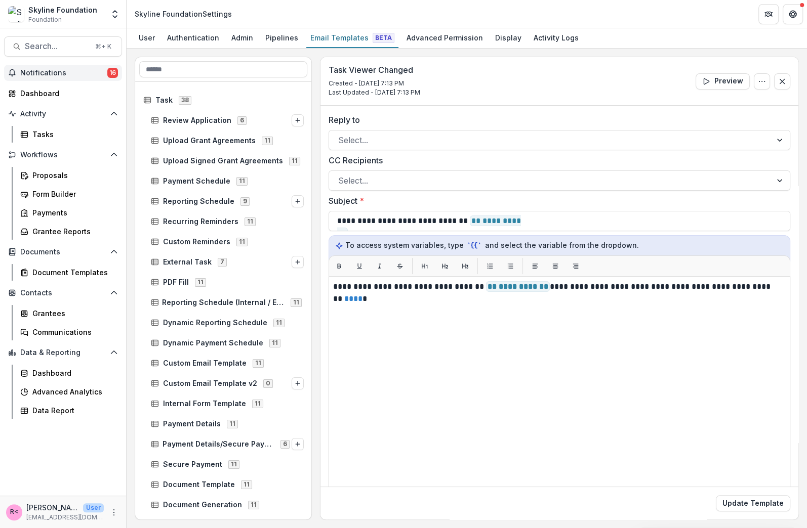
click at [90, 76] on span "Notifications" at bounding box center [63, 73] width 87 height 9
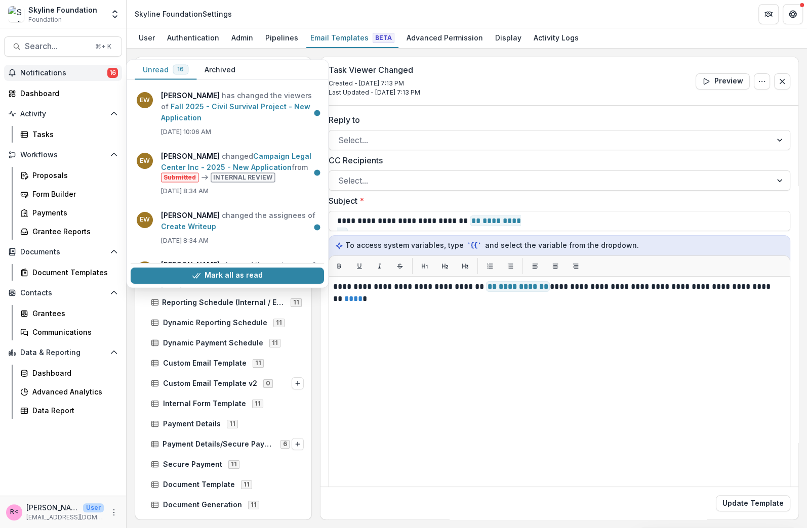
click at [225, 65] on button "Archived" at bounding box center [219, 70] width 47 height 20
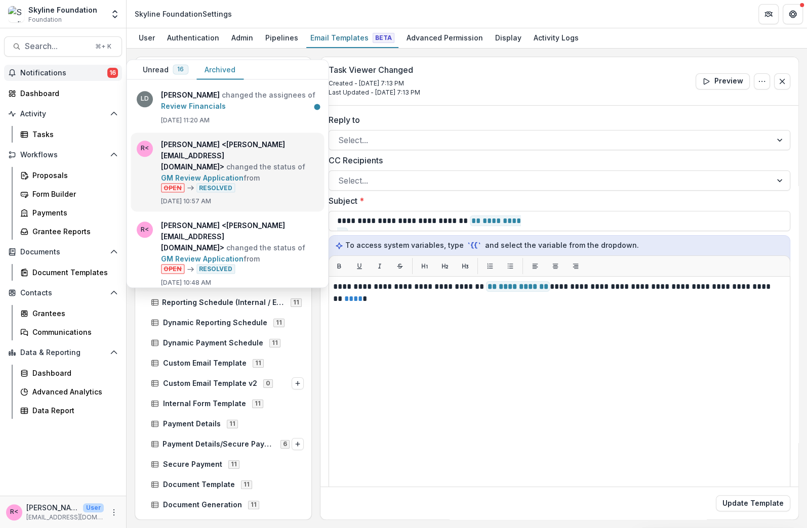
scroll to position [793, 0]
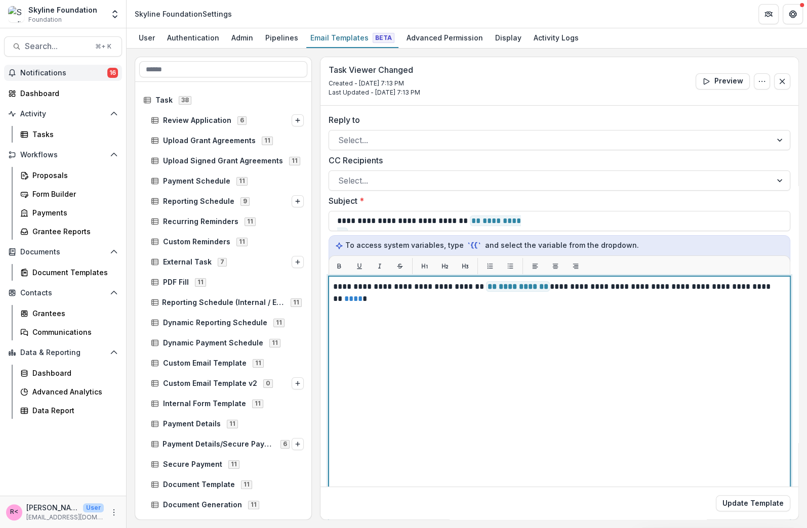
click at [453, 368] on div "**********" at bounding box center [559, 403] width 452 height 244
